Goal: Find specific page/section: Locate a particular part of the current website

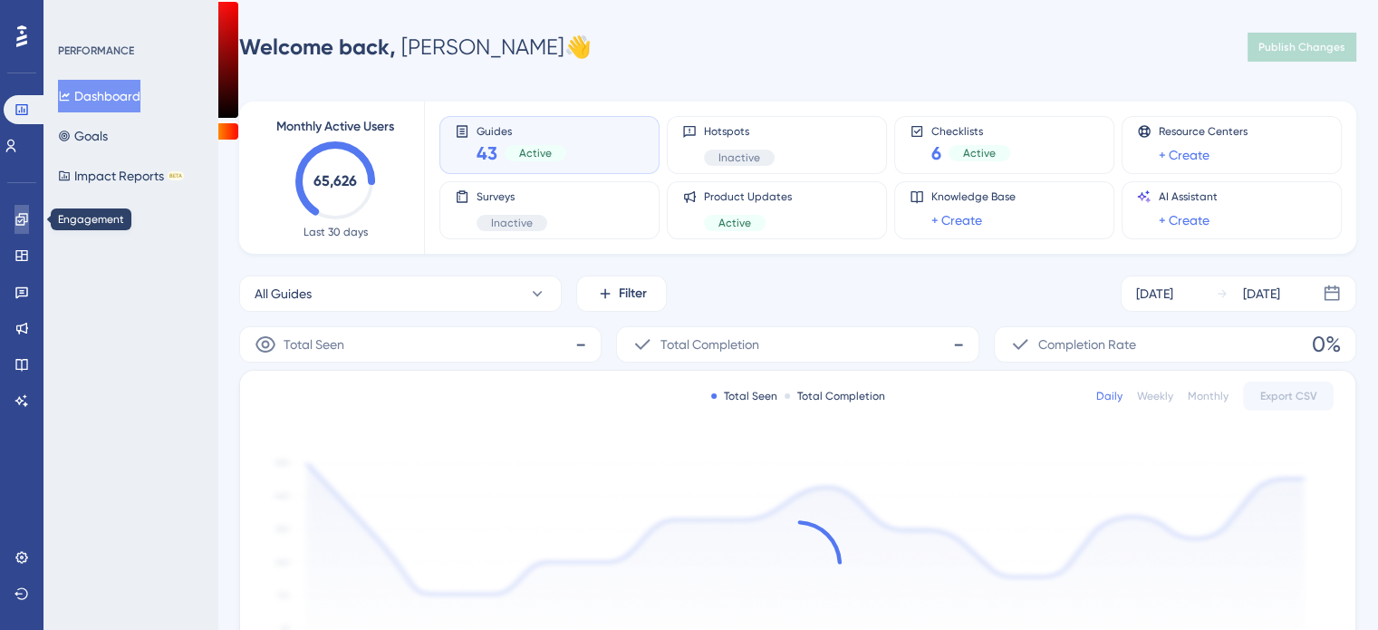
click at [20, 232] on link at bounding box center [21, 219] width 14 height 29
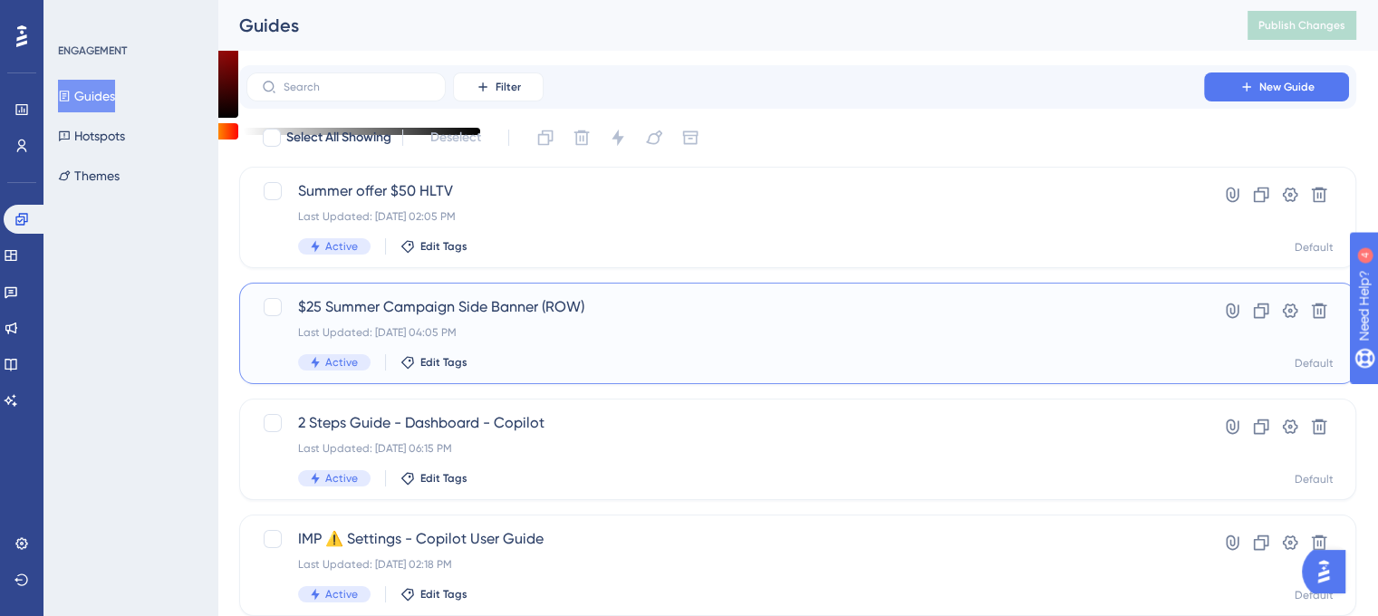
scroll to position [0, 14]
click at [481, 309] on span "$25 Summer Campaign Side Banner (ROW)" at bounding box center [725, 307] width 854 height 22
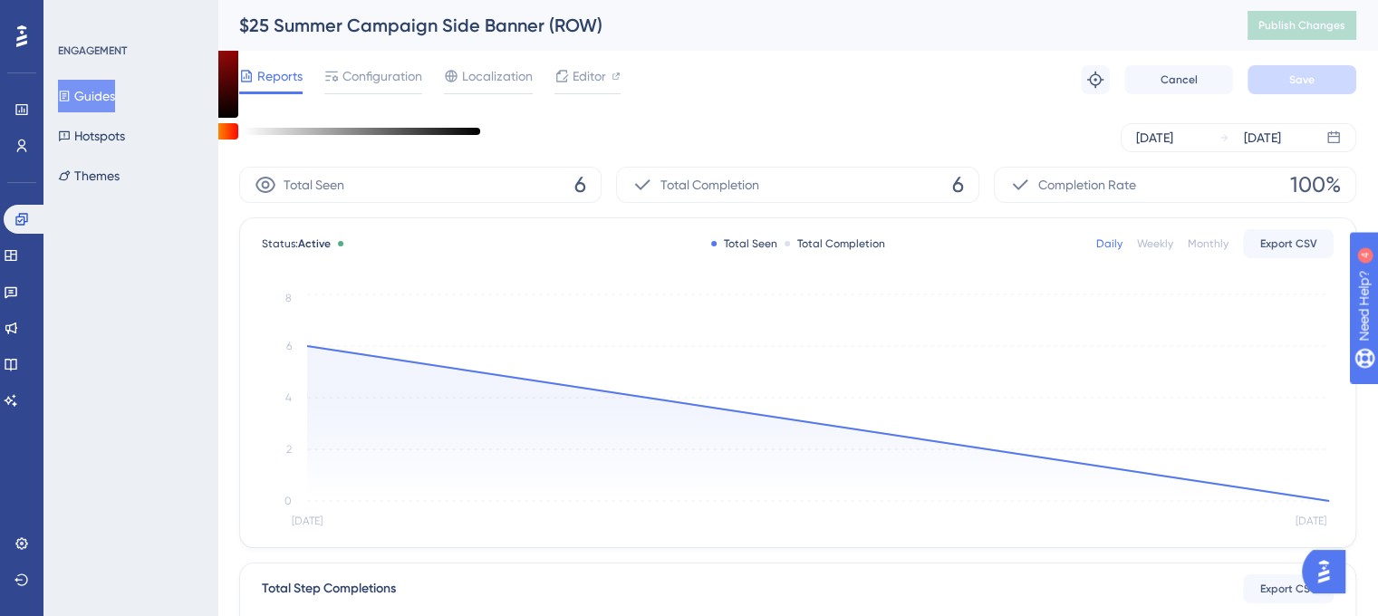
click at [441, 23] on div "$25 Summer Campaign Side Banner (ROW)" at bounding box center [720, 25] width 963 height 25
click at [440, 23] on div "$25 Summer Campaign Side Banner (ROW)" at bounding box center [720, 25] width 963 height 25
click at [431, 30] on div "$25 Summer Campaign Side Banner (ROW)" at bounding box center [720, 25] width 963 height 25
click at [453, 30] on div "$25 Summer Campaign Side Banner (ROW)" at bounding box center [720, 25] width 963 height 25
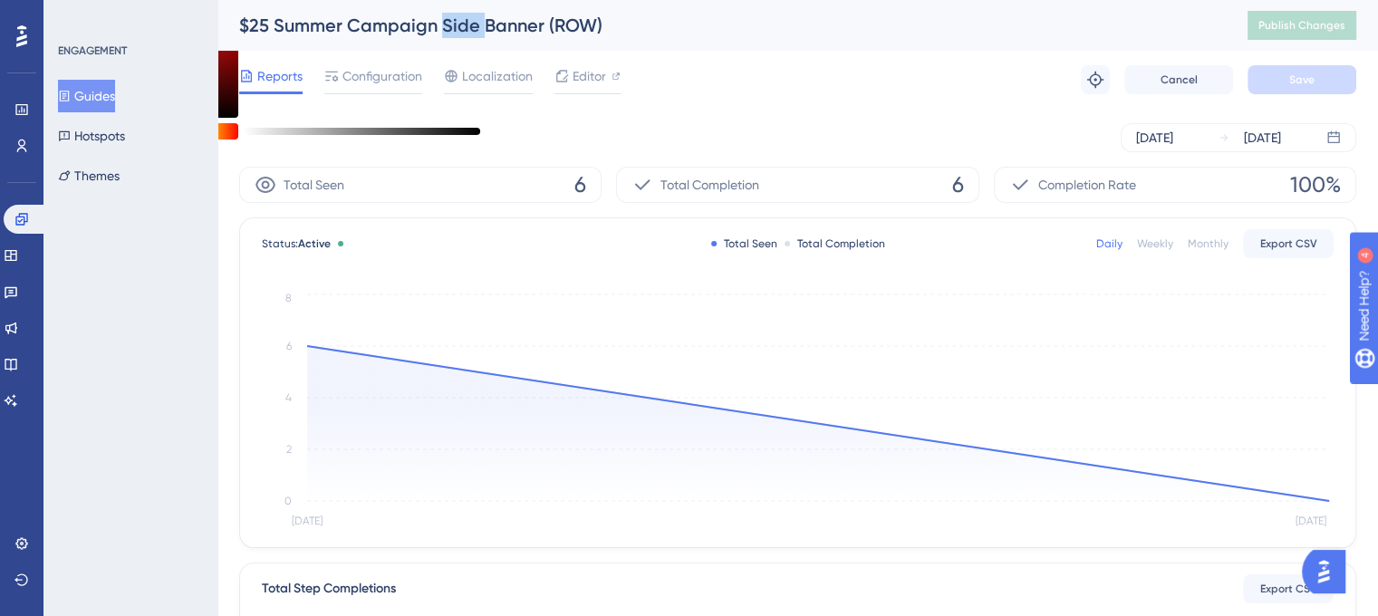
click at [459, 27] on div "$25 Summer Campaign Side Banner (ROW)" at bounding box center [720, 25] width 963 height 25
click at [361, 80] on span "Configuration" at bounding box center [382, 76] width 80 height 22
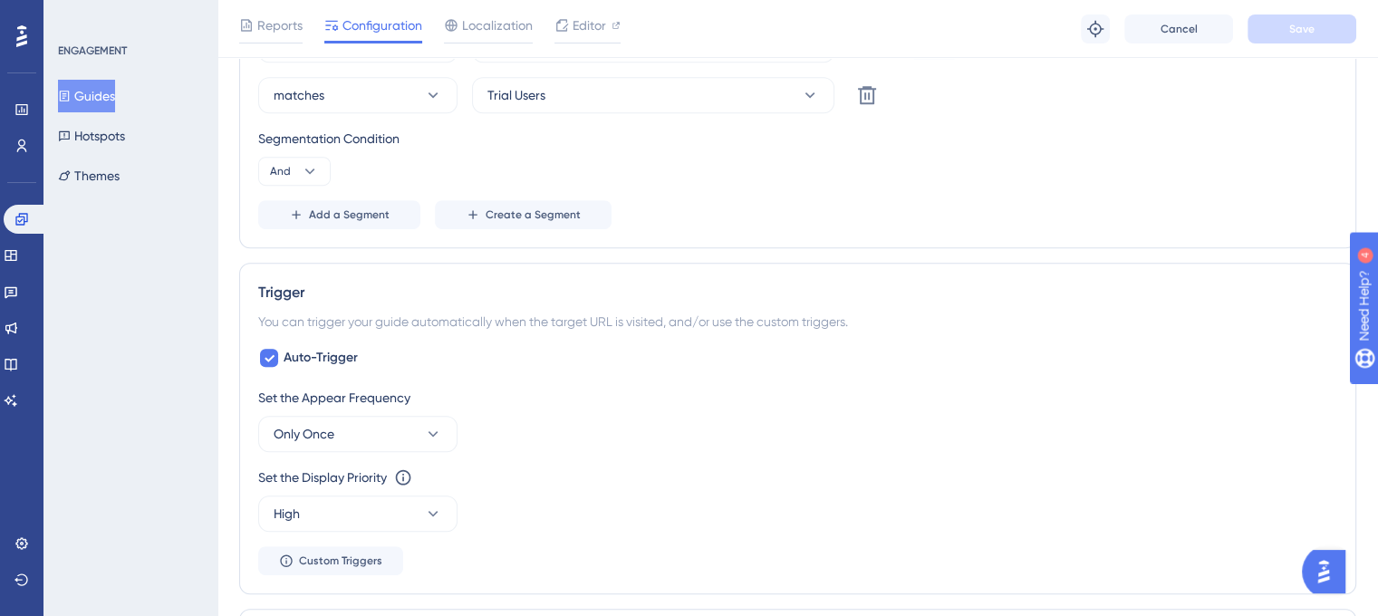
scroll to position [725, 0]
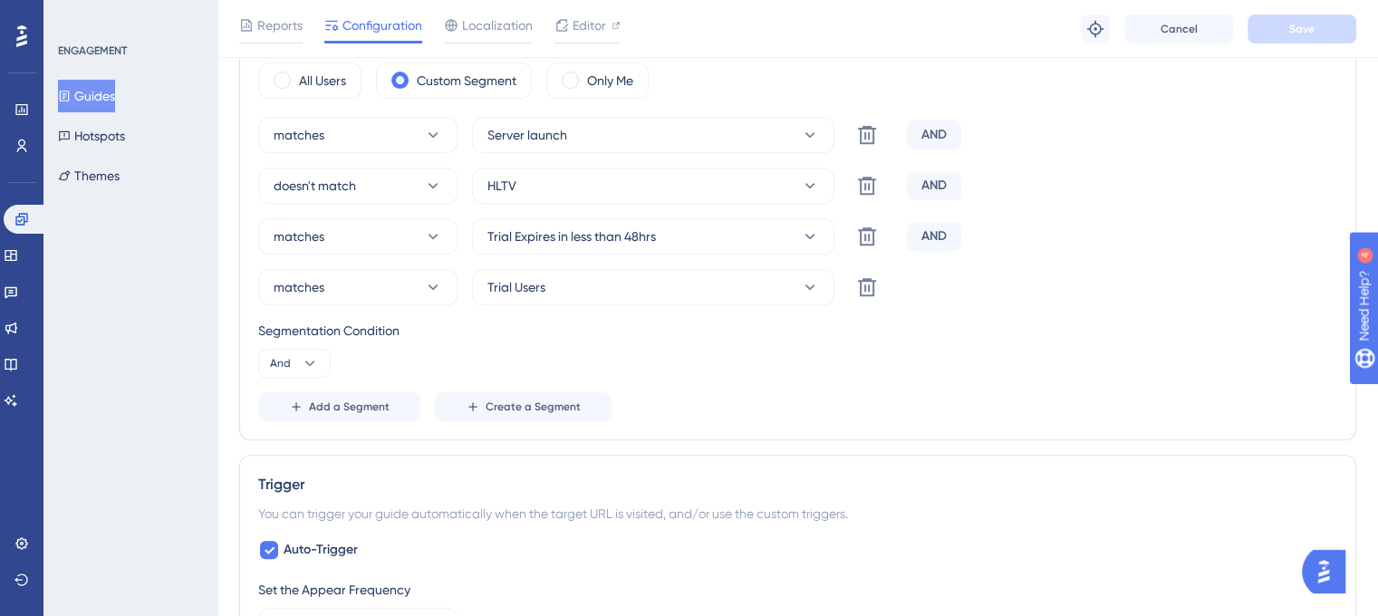
click at [102, 101] on button "Guides" at bounding box center [86, 96] width 57 height 33
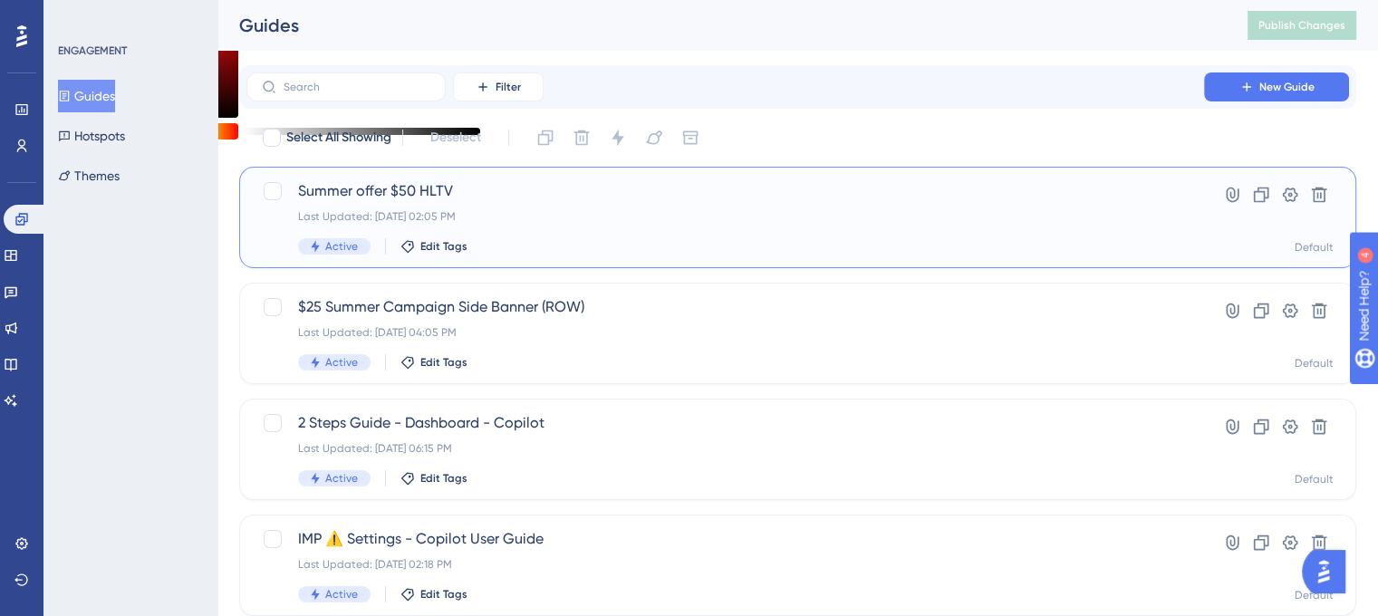
click at [338, 207] on div "Summer offer $50 HLTV Last Updated: [DATE] 02:05 PM Active Edit Tags" at bounding box center [725, 217] width 854 height 74
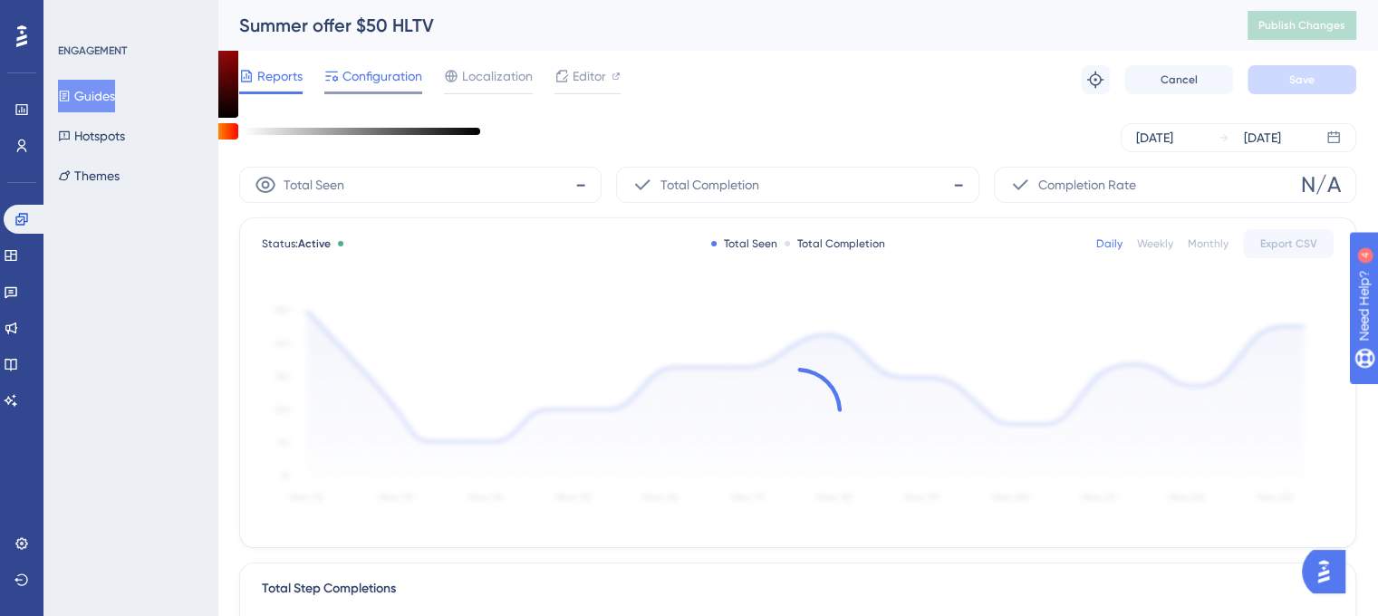
click at [384, 83] on span "Configuration" at bounding box center [382, 76] width 80 height 22
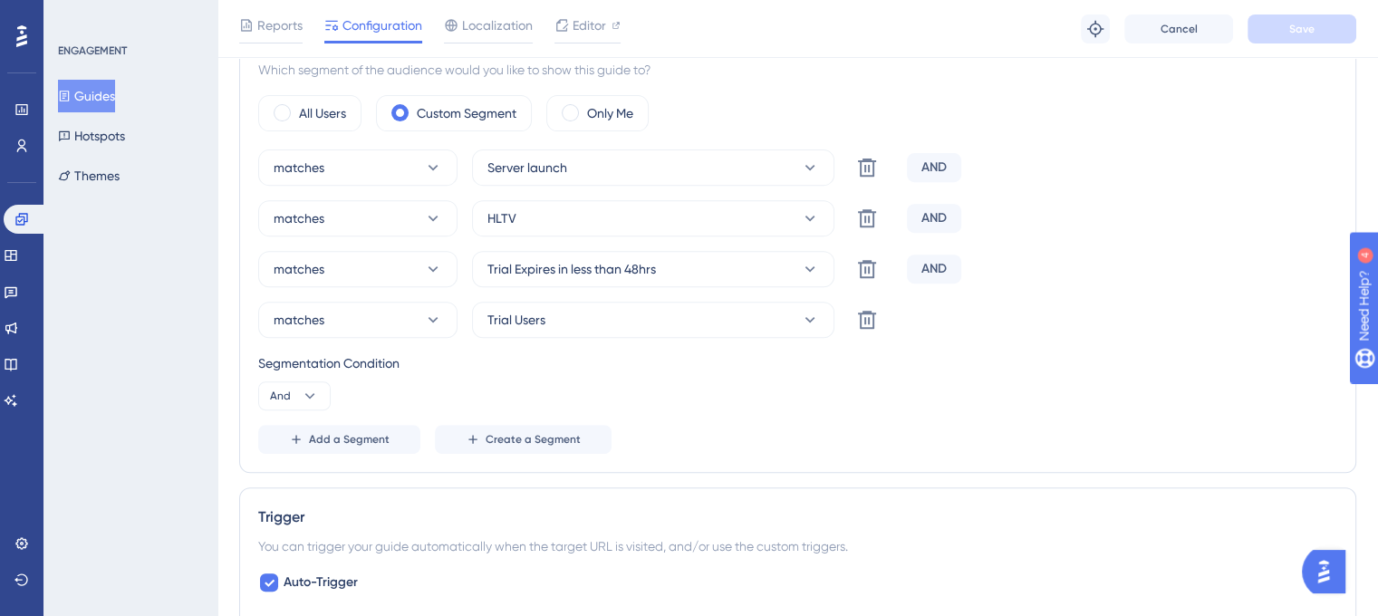
scroll to position [725, 0]
